Goal: Task Accomplishment & Management: Manage account settings

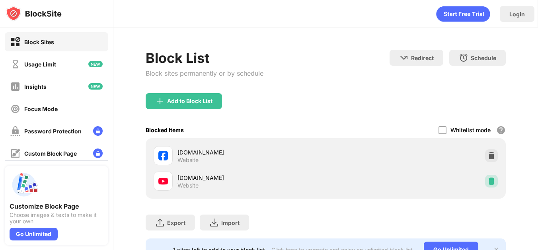
click at [494, 181] on img at bounding box center [492, 181] width 8 height 8
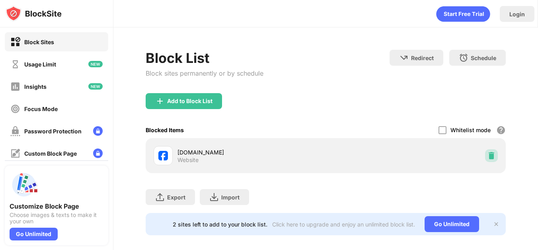
click at [494, 161] on div at bounding box center [491, 155] width 13 height 13
